Goal: Task Accomplishment & Management: Manage account settings

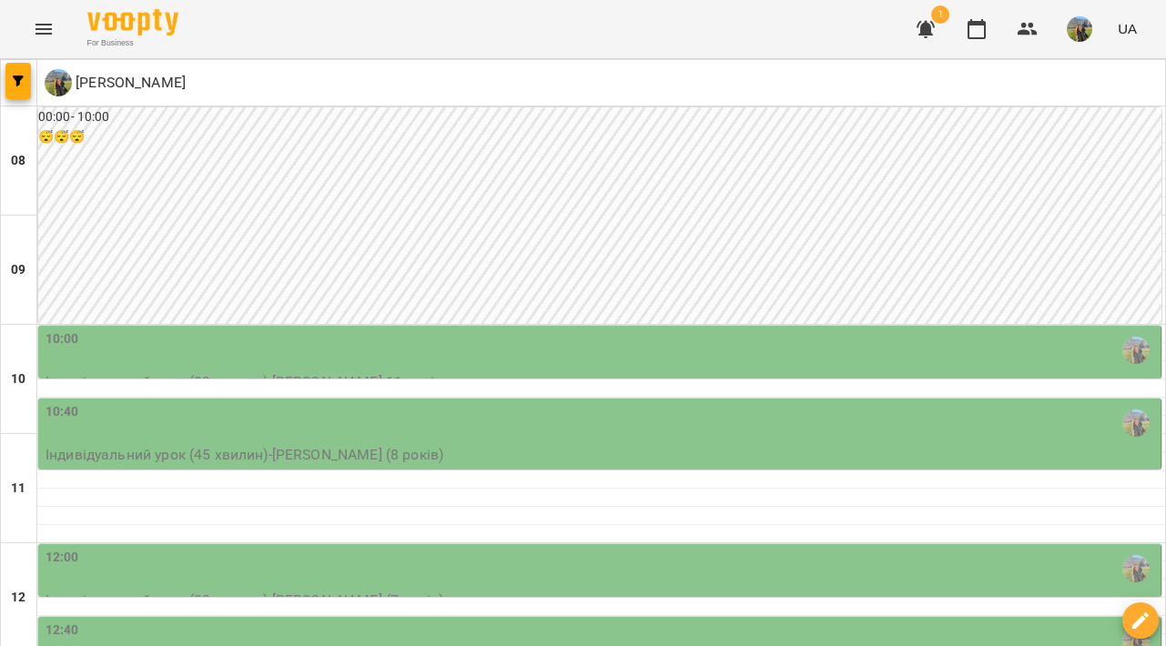
scroll to position [150, 0]
click at [890, 444] on p "Індивідуальний урок (45 хвилин) - Таїсія (8 років)" at bounding box center [602, 455] width 1112 height 22
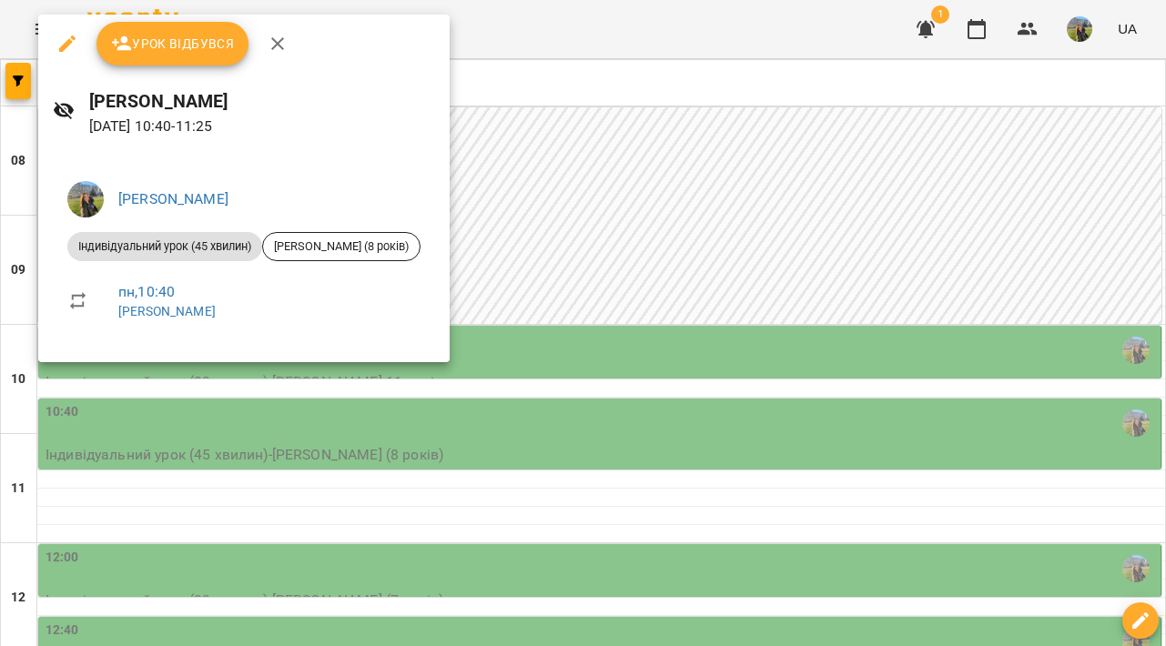
click at [776, 369] on div at bounding box center [583, 323] width 1166 height 646
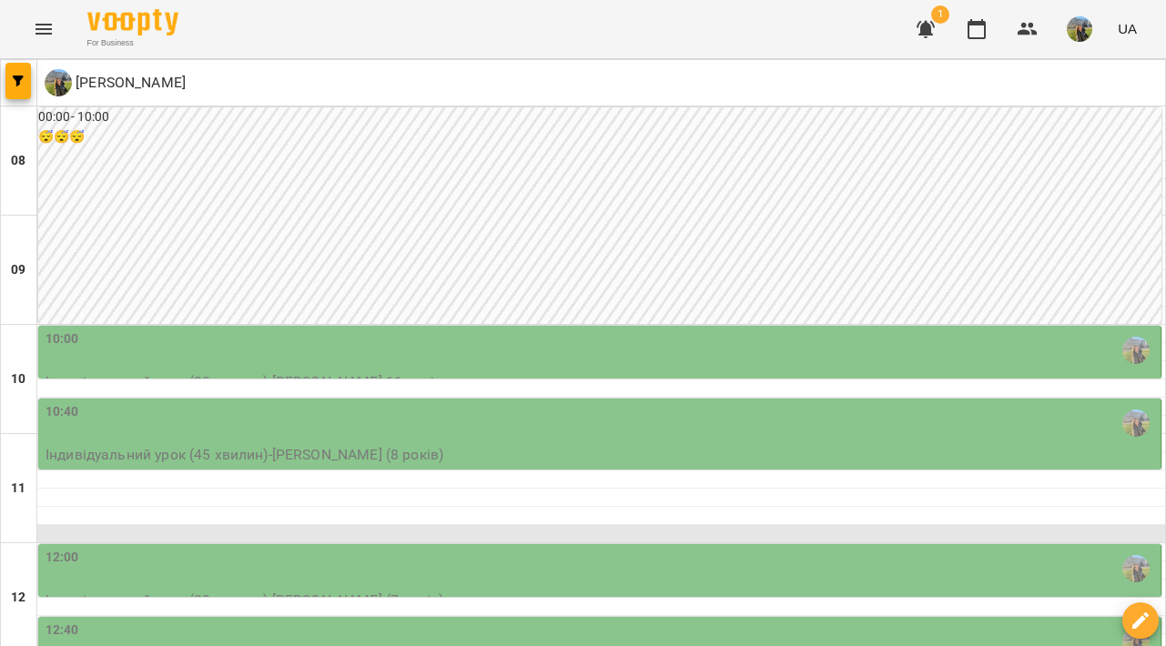
scroll to position [301, 0]
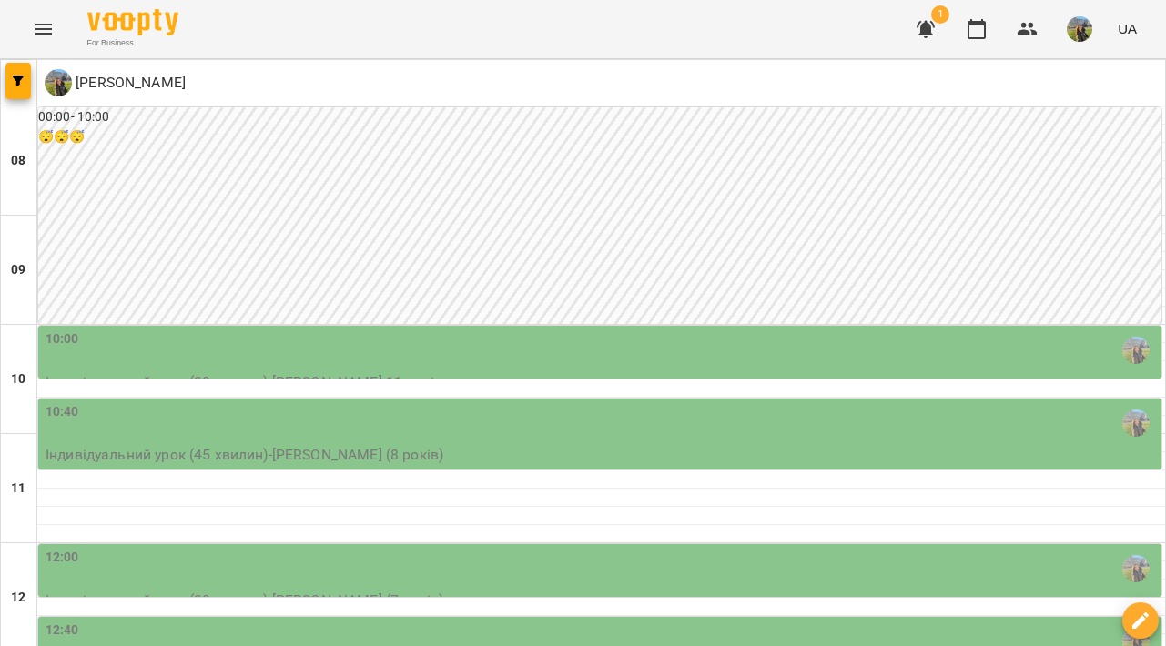
click at [570, 548] on div "12:00" at bounding box center [602, 569] width 1112 height 42
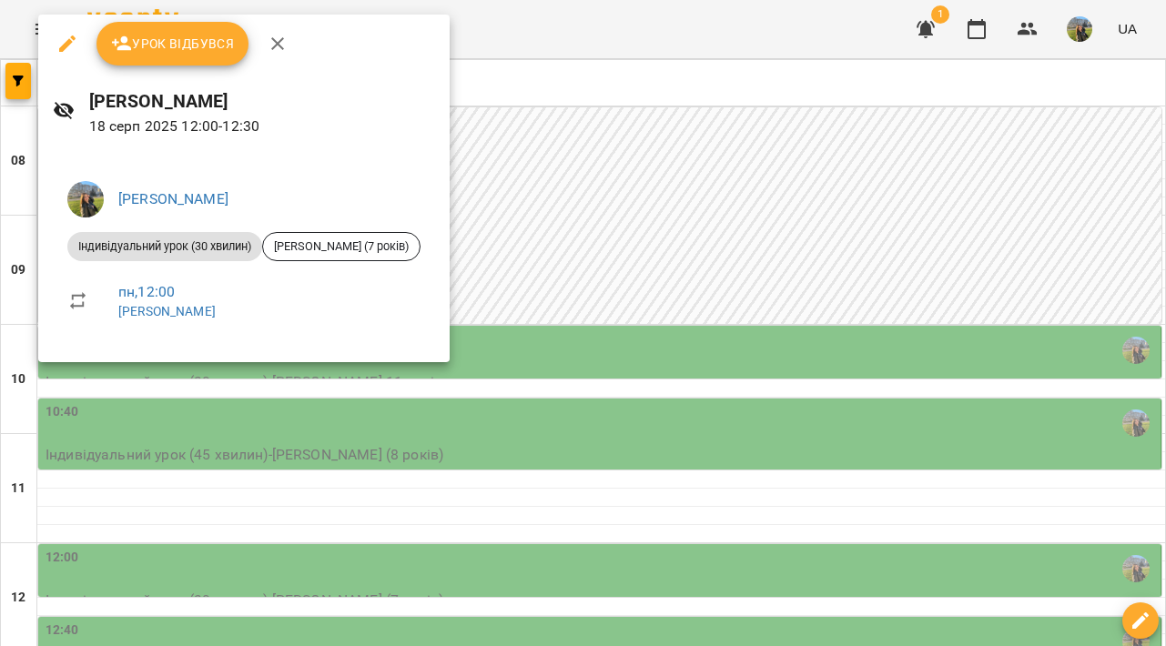
click at [570, 271] on div at bounding box center [583, 323] width 1166 height 646
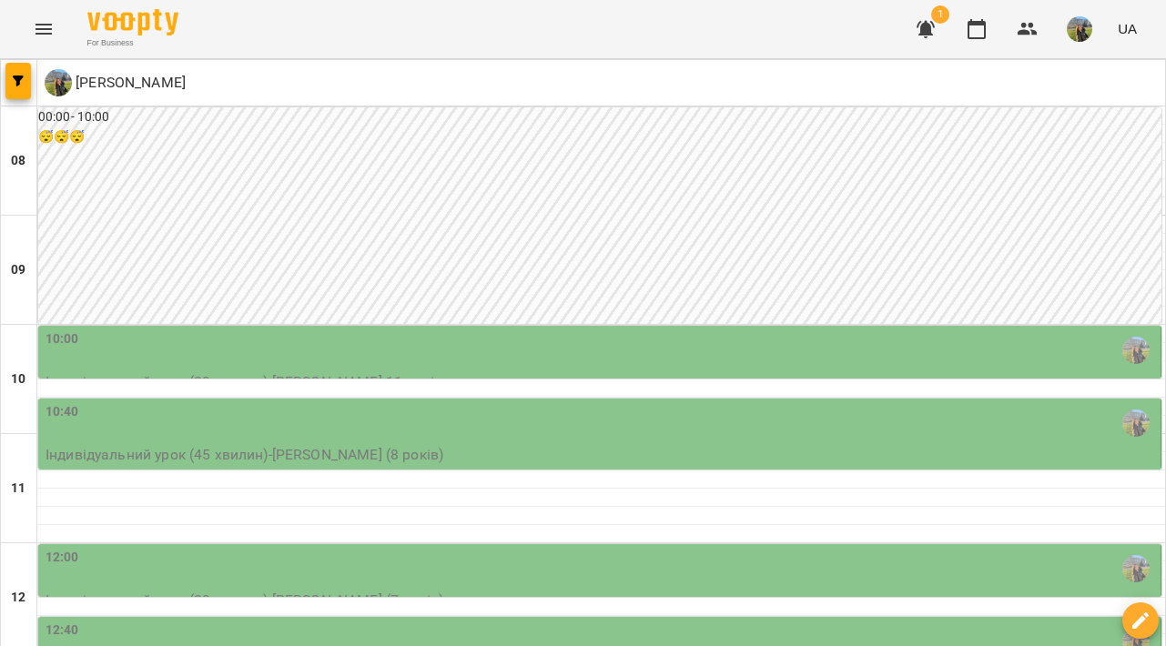
scroll to position [364, 0]
click at [615, 621] on div "12:40" at bounding box center [602, 642] width 1112 height 42
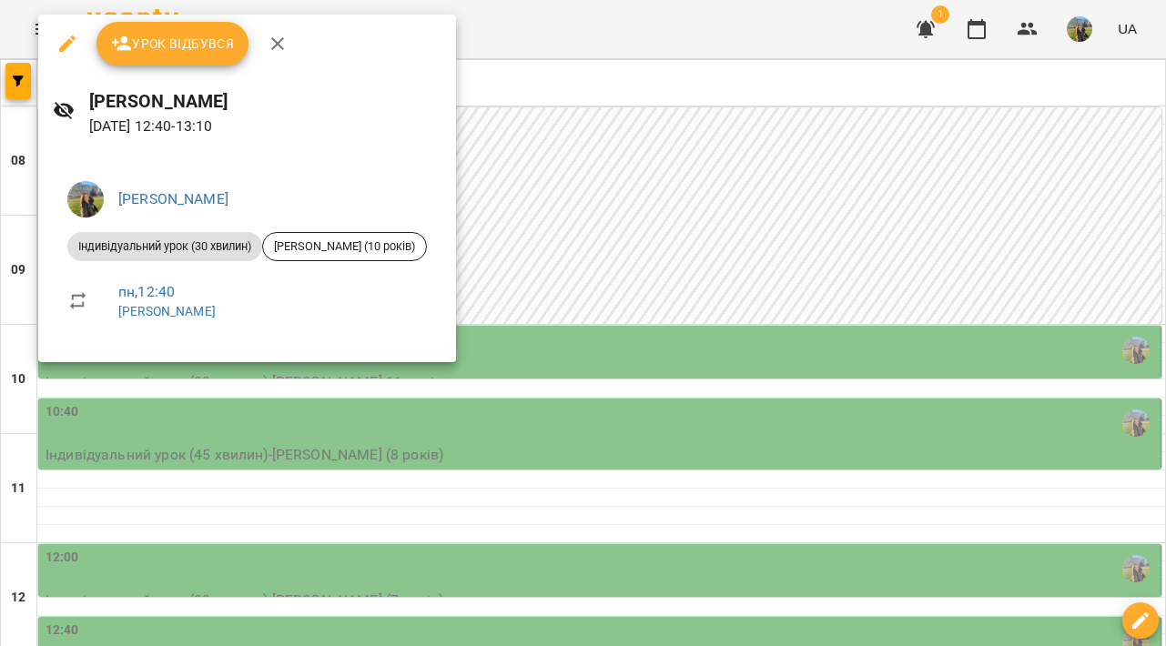
click at [692, 332] on div at bounding box center [583, 323] width 1166 height 646
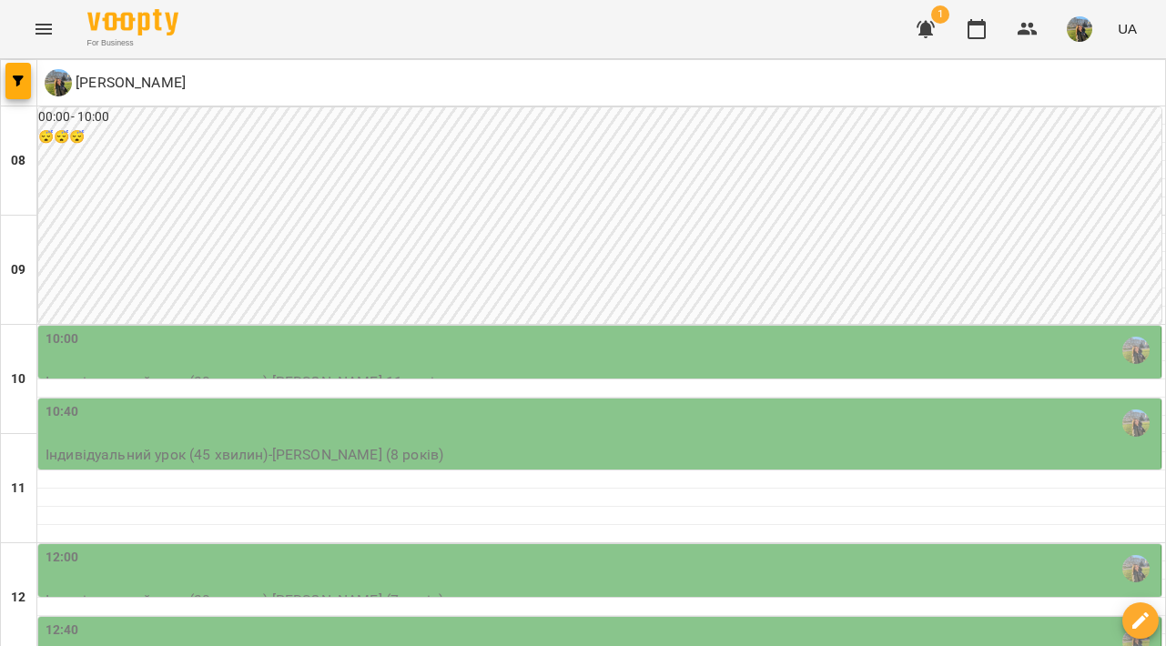
click at [666, 616] on div "12:40 Індивідуальний урок (30 хвилин) - Мельник Тимофій (10 років)" at bounding box center [599, 643] width 1125 height 55
click at [671, 621] on div "12:40" at bounding box center [602, 642] width 1112 height 42
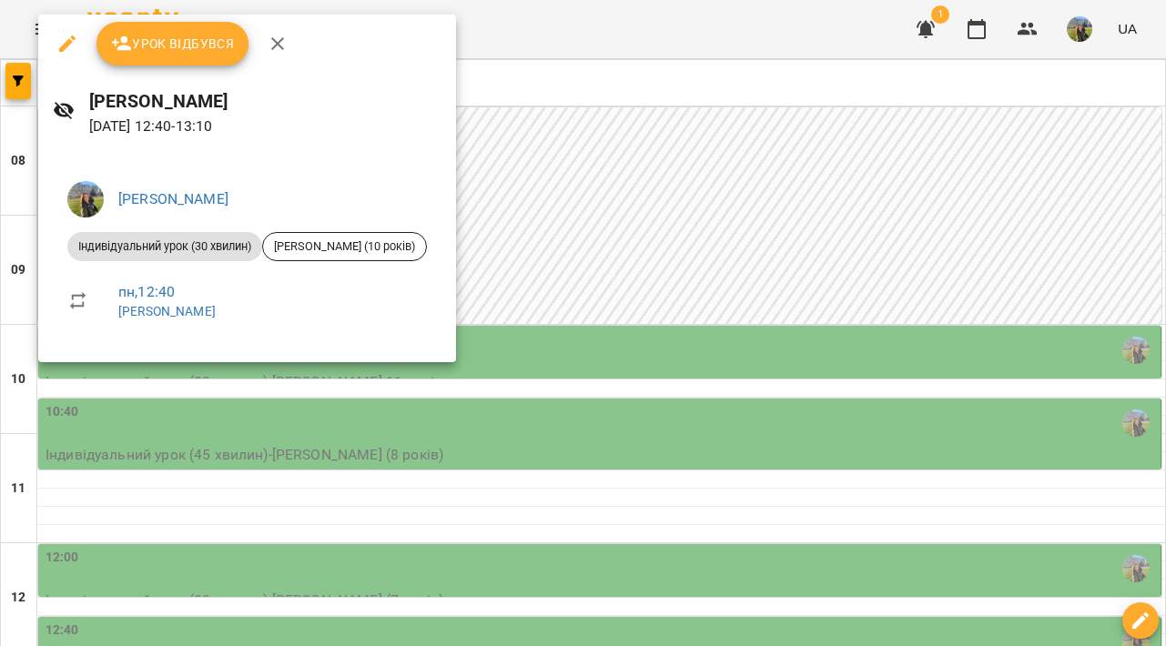
click at [675, 389] on div at bounding box center [583, 323] width 1166 height 646
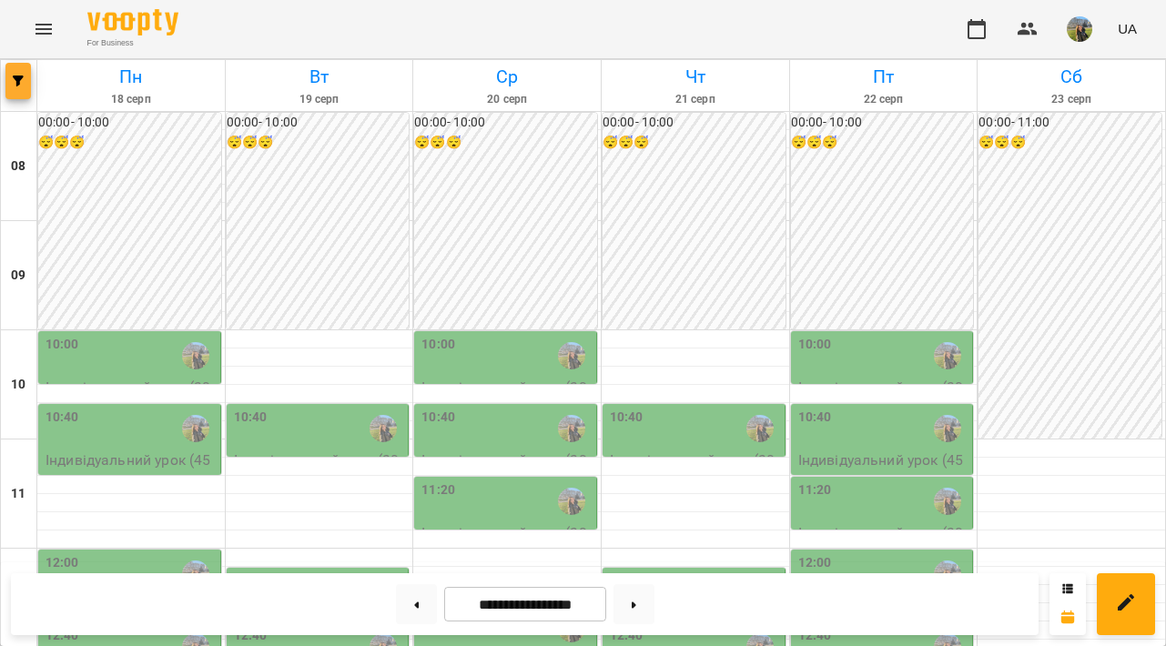
click at [9, 76] on span "button" at bounding box center [17, 81] width 25 height 11
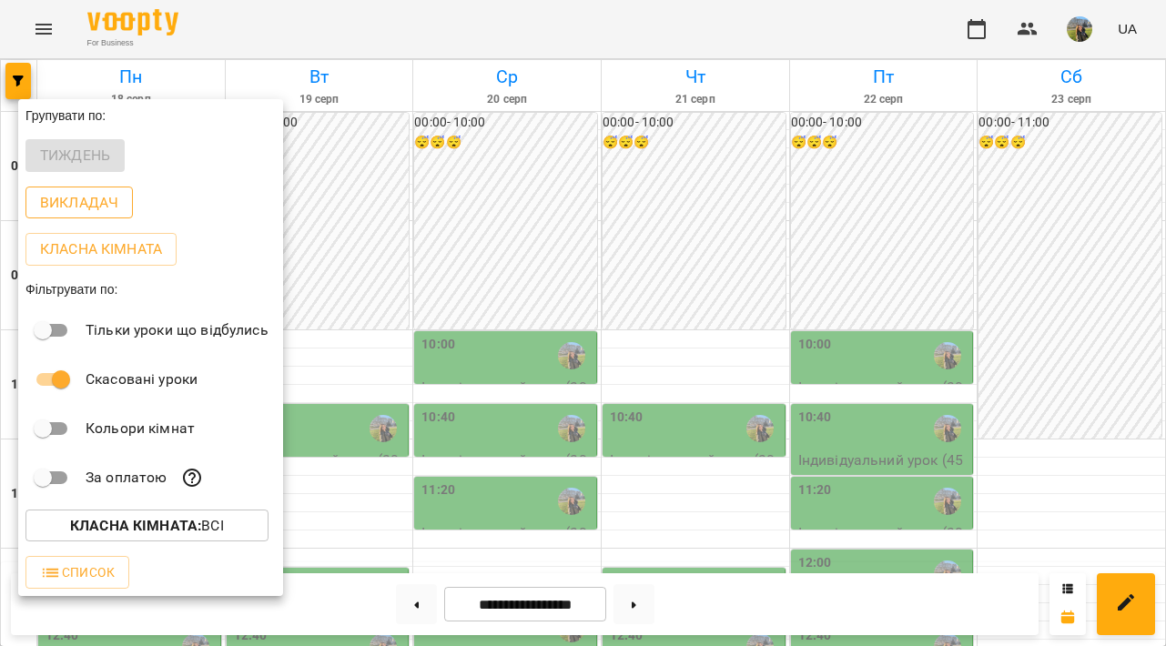
click at [119, 198] on button "Викладач" at bounding box center [78, 203] width 107 height 33
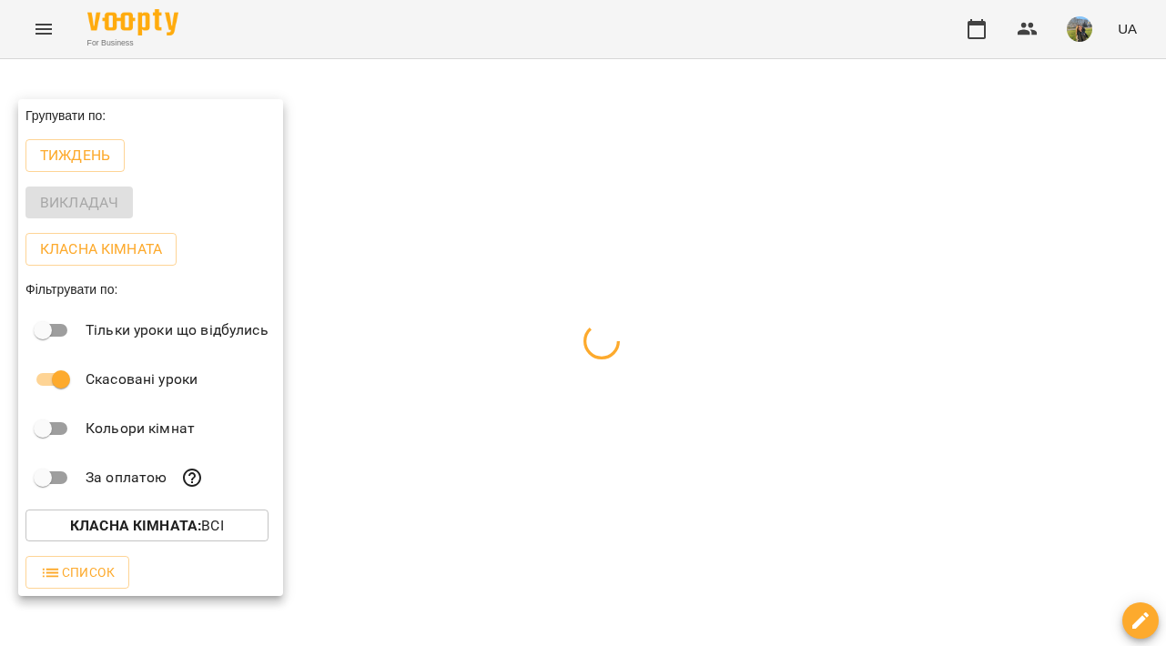
click at [561, 155] on div at bounding box center [583, 323] width 1166 height 646
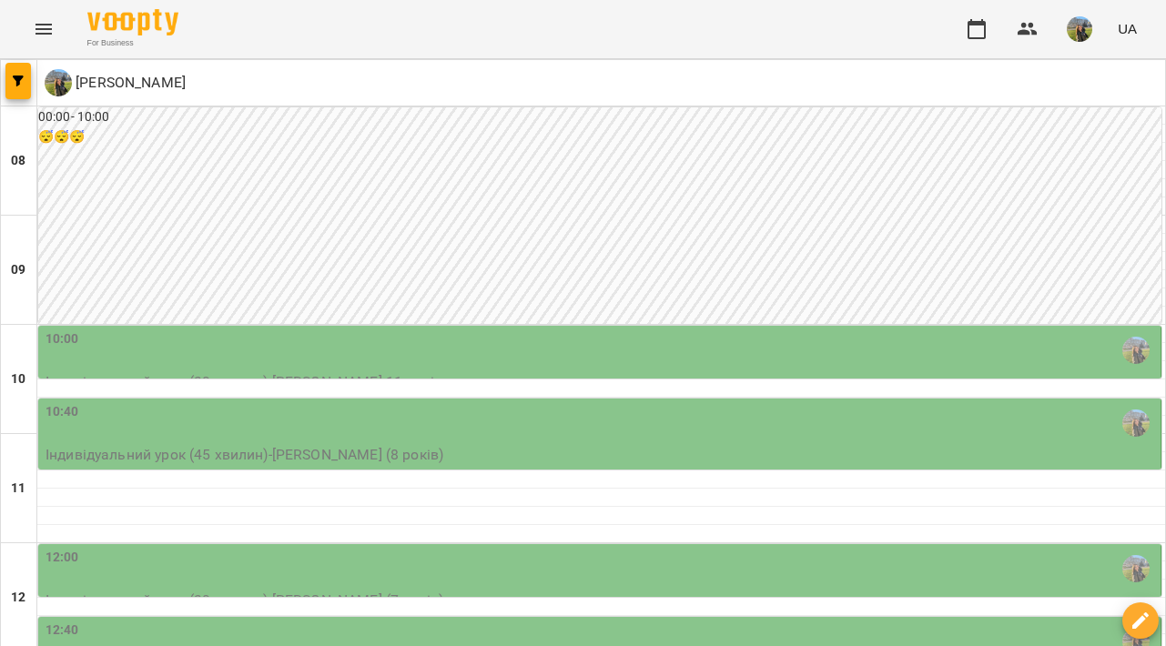
scroll to position [632, 0]
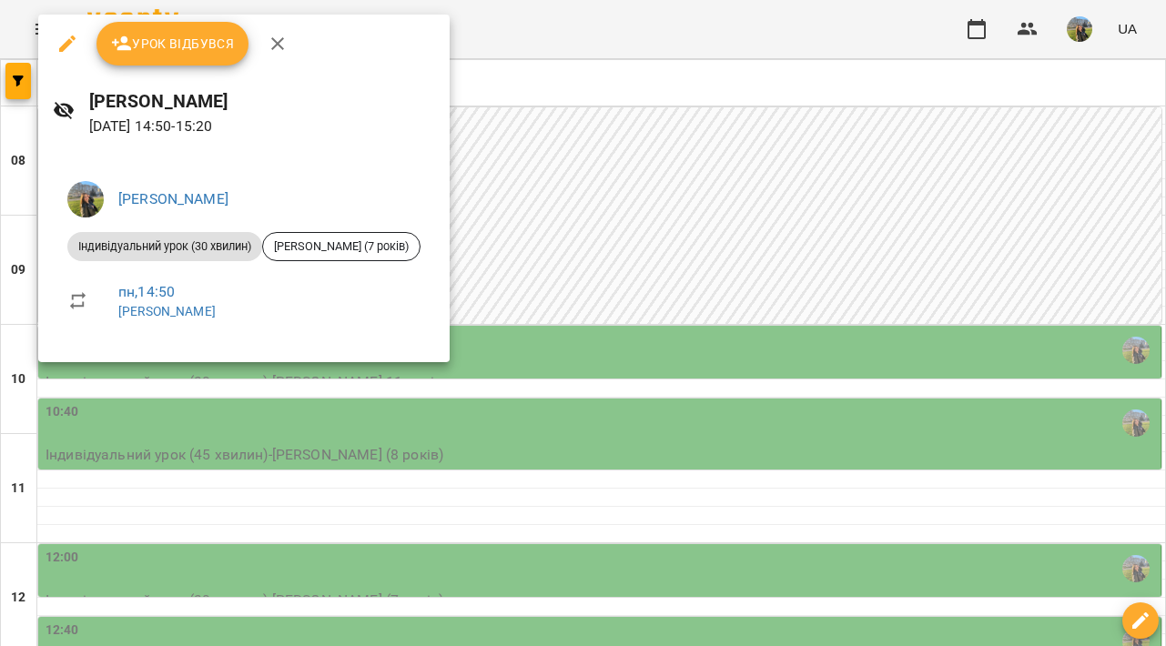
click at [633, 199] on div at bounding box center [583, 323] width 1166 height 646
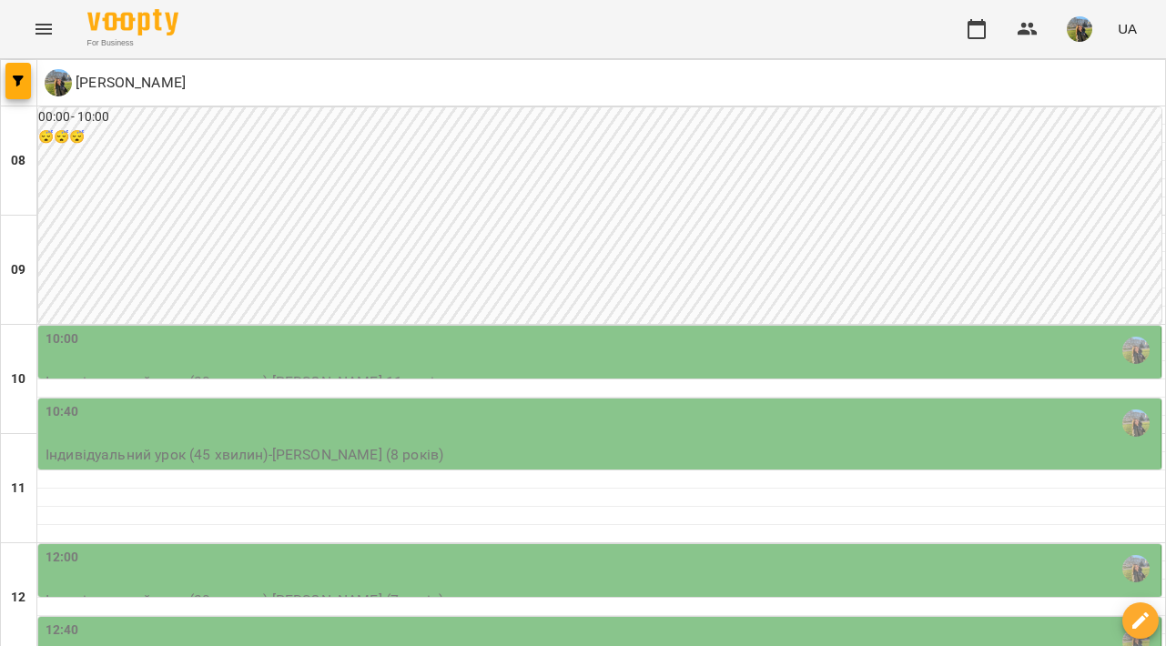
scroll to position [438, 0]
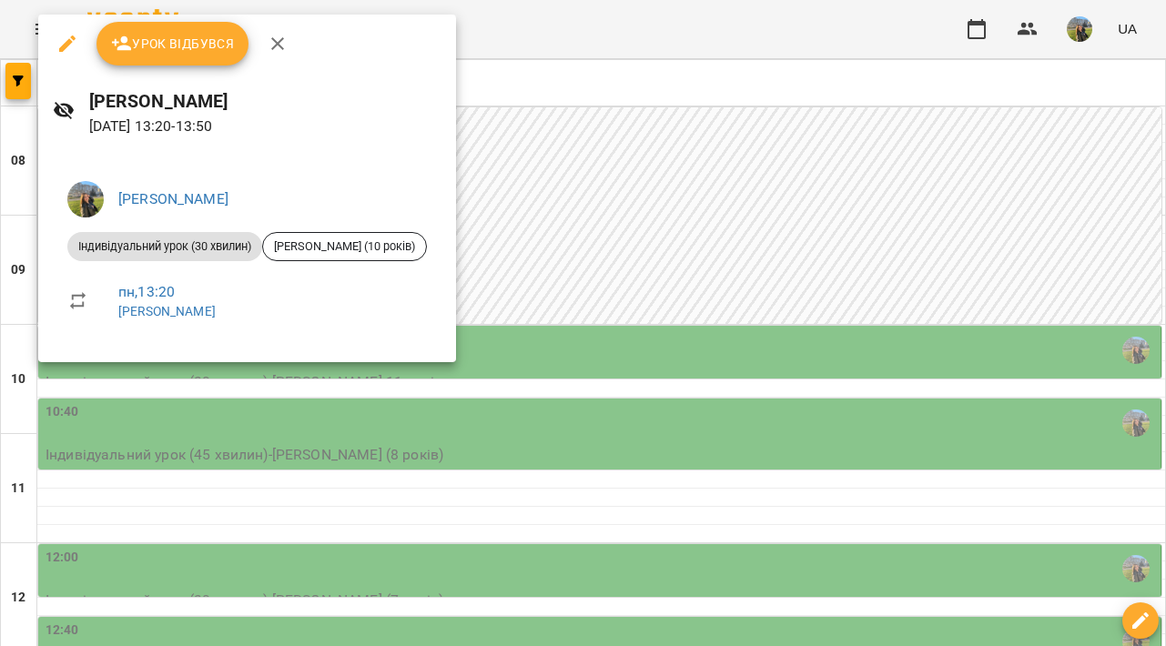
click at [570, 336] on div at bounding box center [583, 323] width 1166 height 646
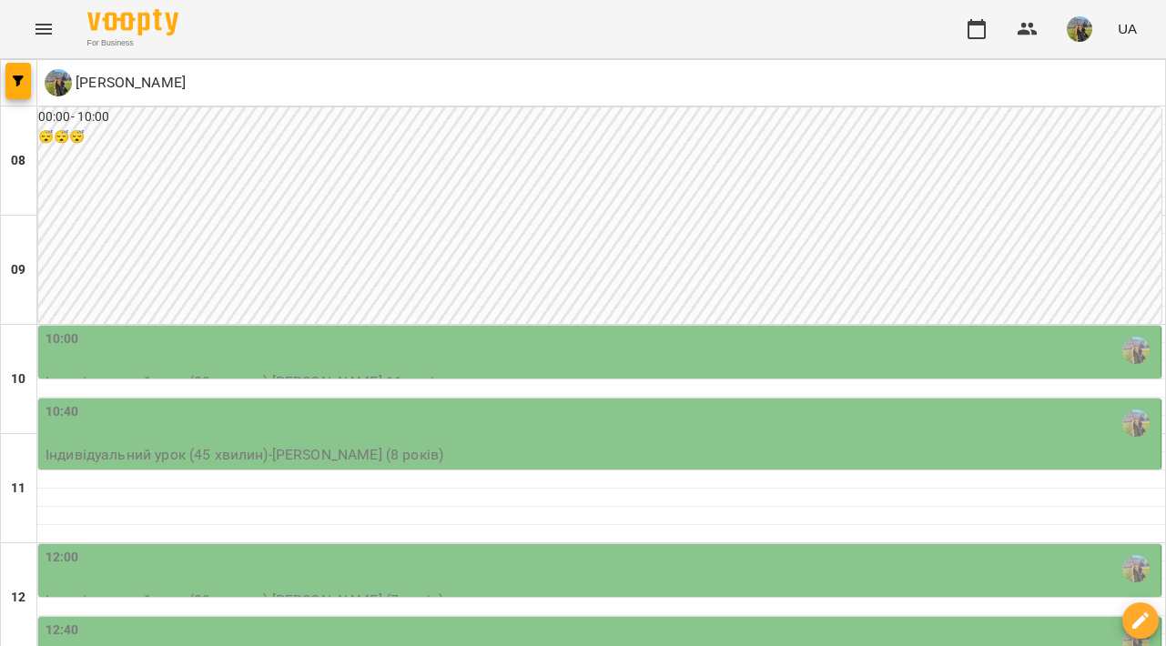
scroll to position [472, 0]
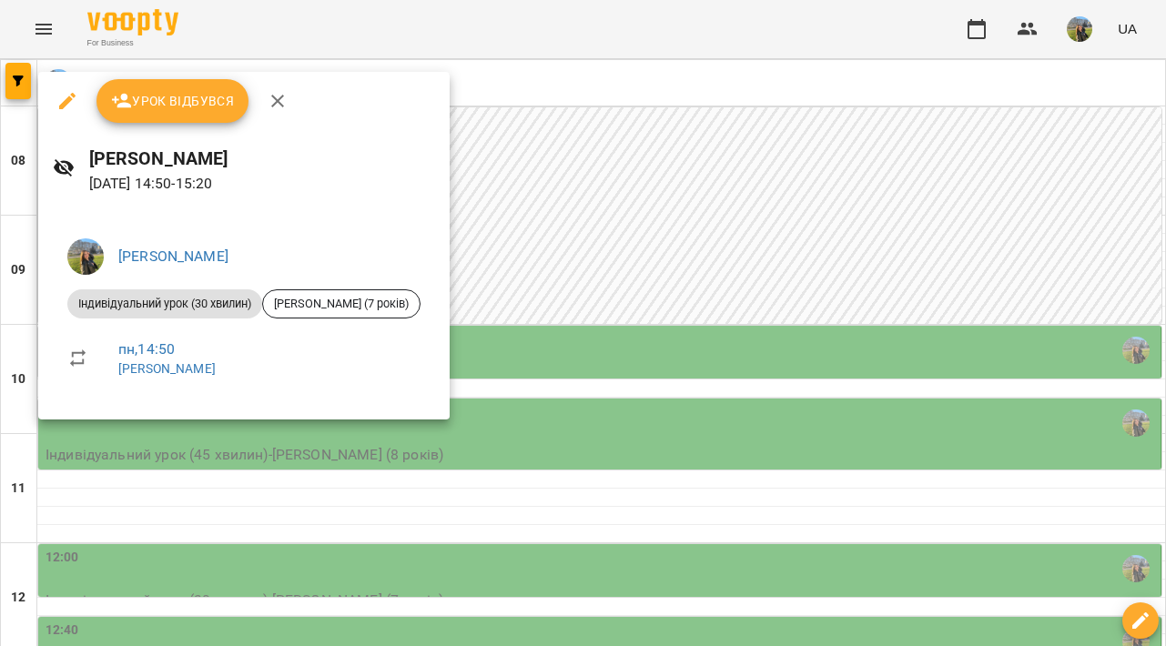
click at [619, 320] on div at bounding box center [583, 323] width 1166 height 646
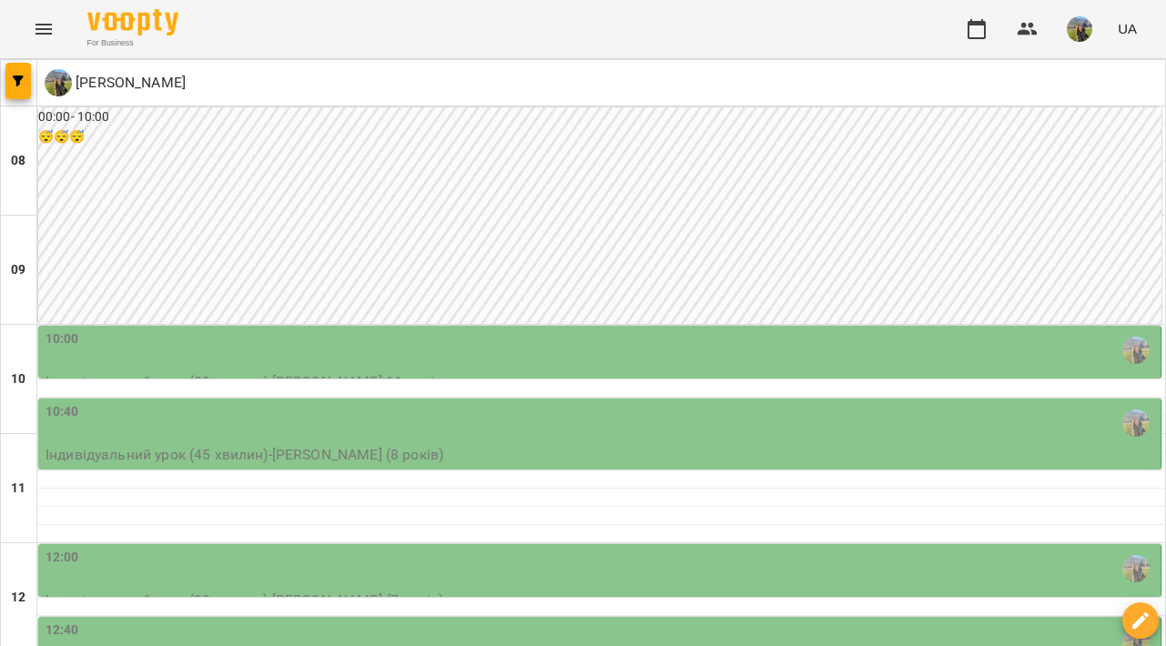
scroll to position [488, 0]
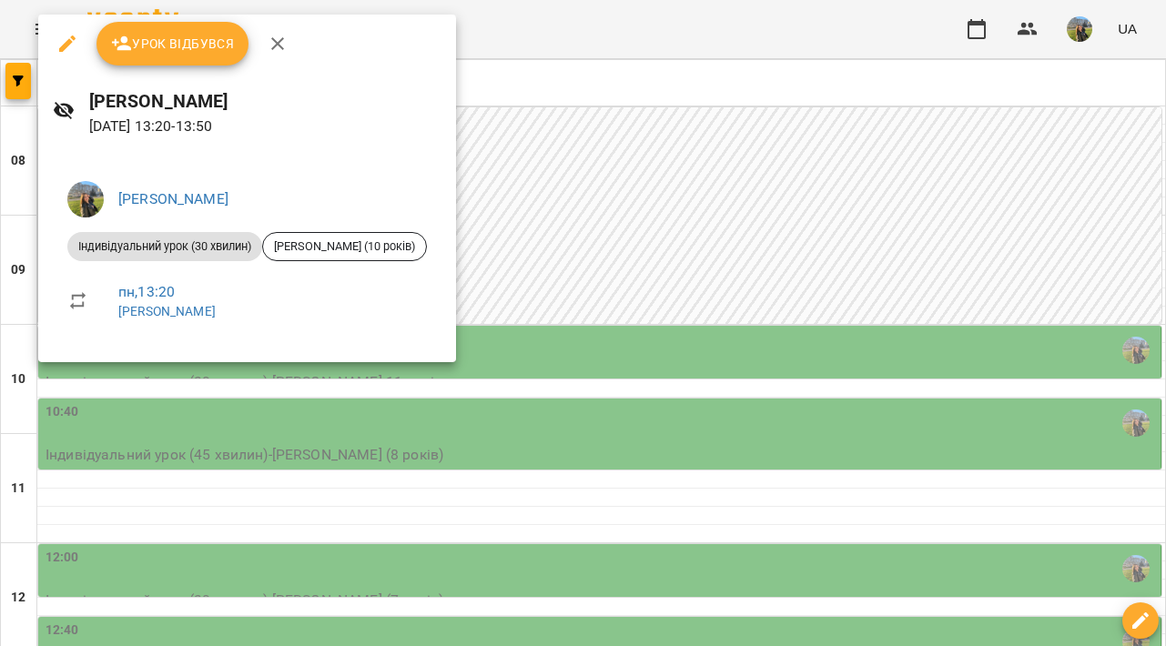
click at [538, 414] on div at bounding box center [583, 323] width 1166 height 646
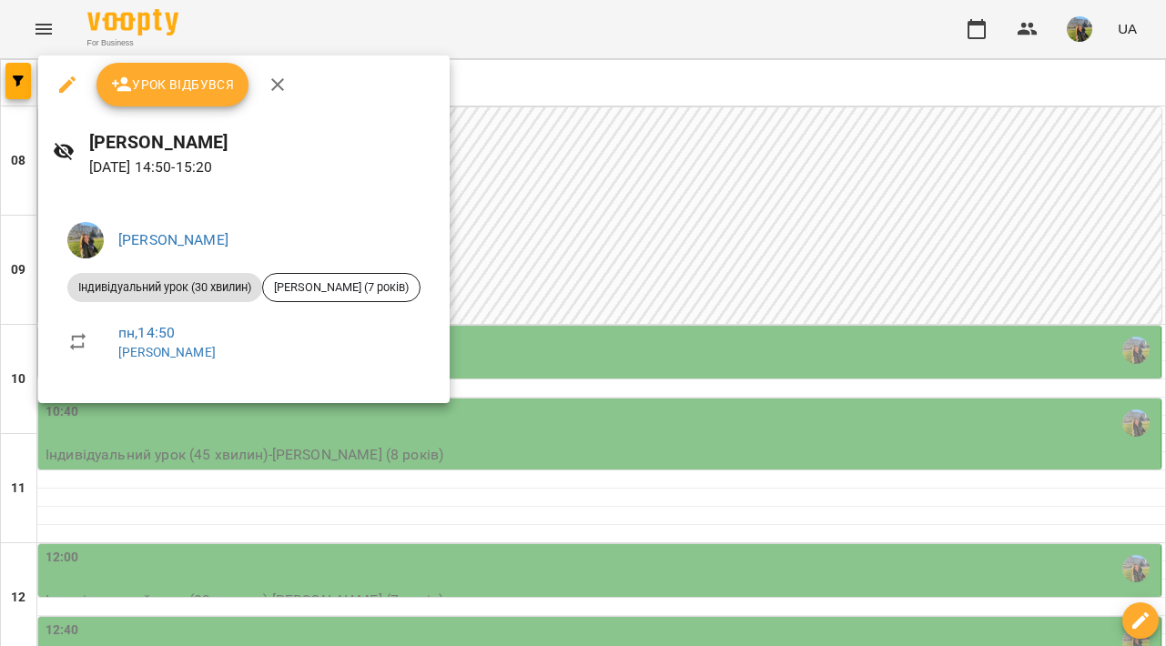
click at [571, 335] on div at bounding box center [583, 323] width 1166 height 646
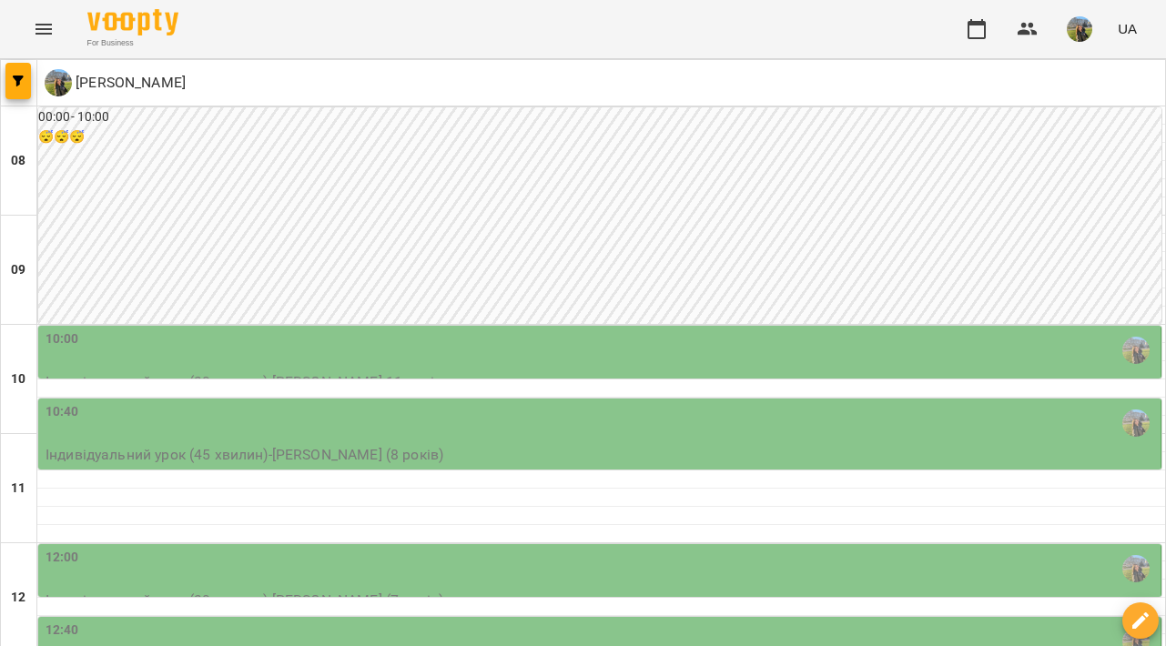
scroll to position [648, 0]
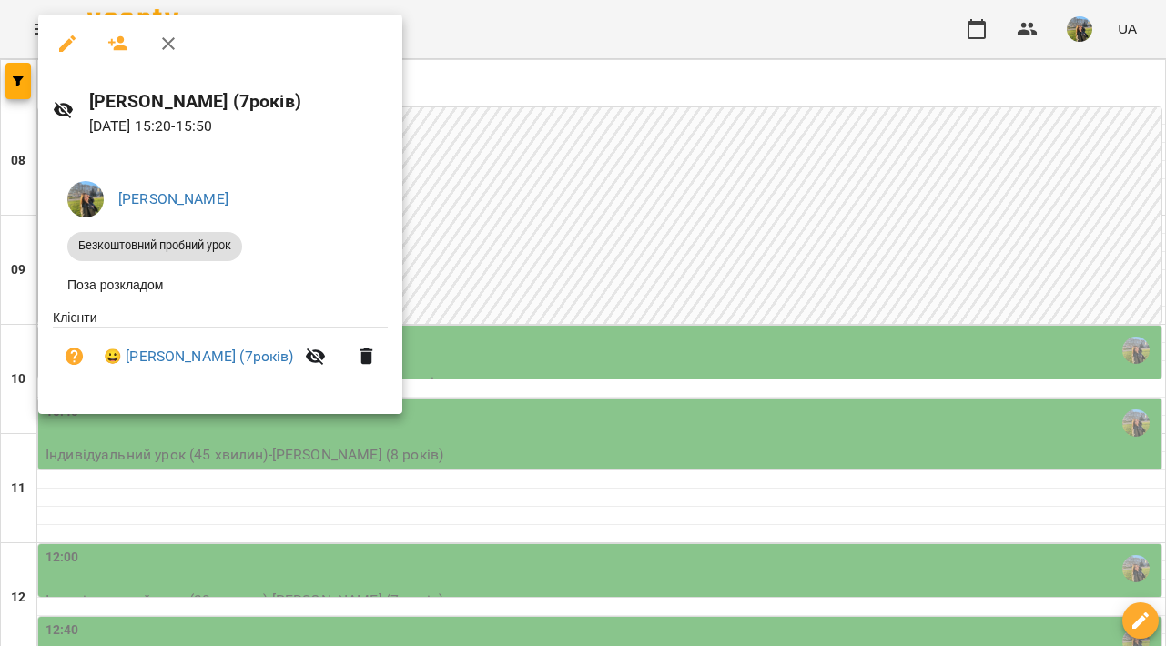
click at [589, 342] on div at bounding box center [583, 323] width 1166 height 646
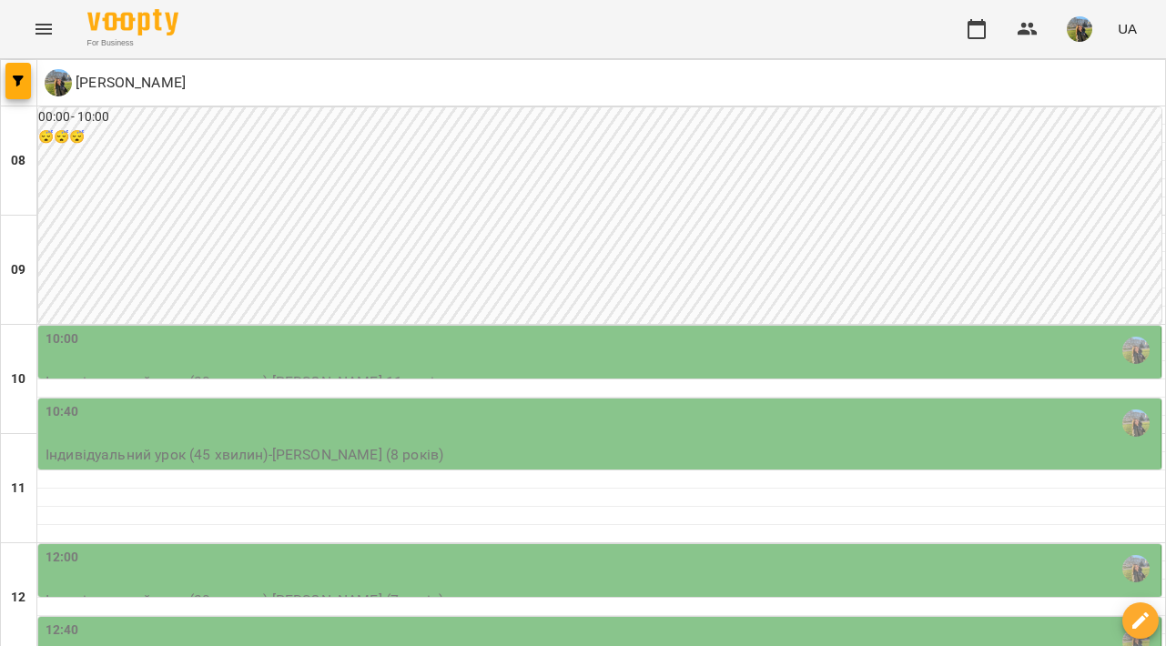
scroll to position [971, 0]
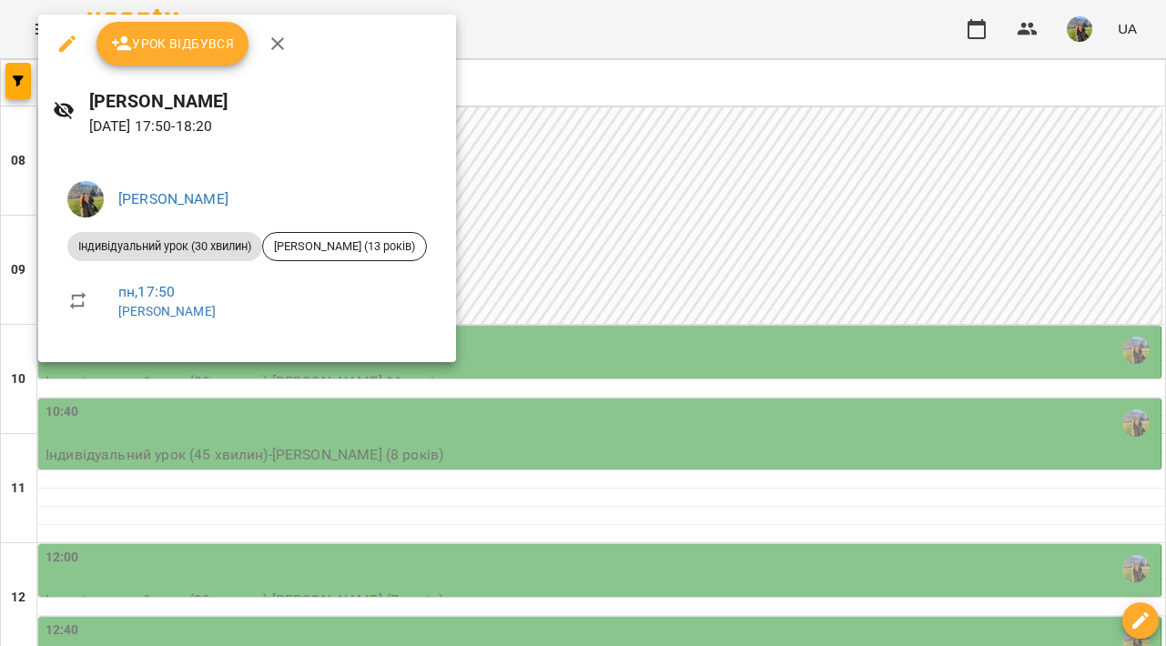
click at [615, 310] on div at bounding box center [583, 323] width 1166 height 646
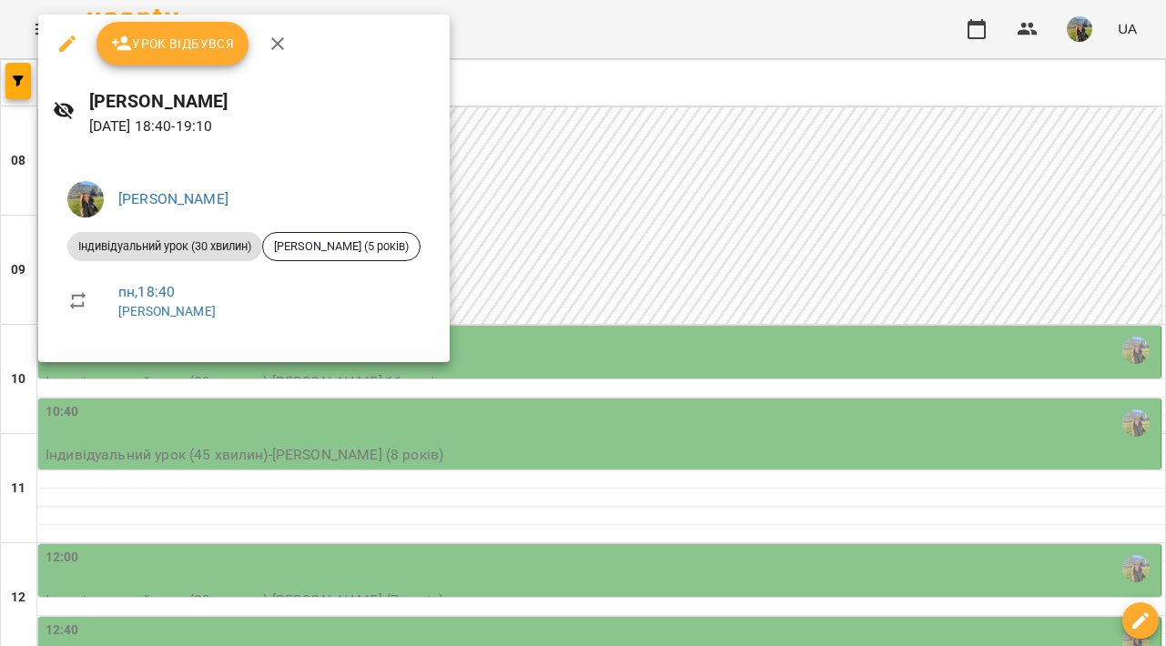
click at [961, 130] on div at bounding box center [583, 323] width 1166 height 646
